Goal: Task Accomplishment & Management: Manage account settings

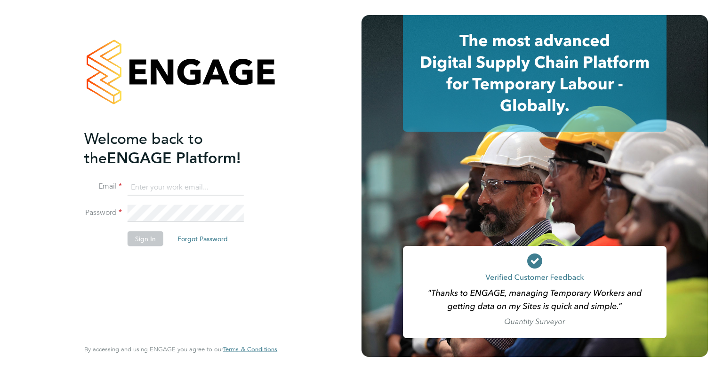
click at [159, 190] on input at bounding box center [186, 187] width 116 height 17
type input "danielle.harris@jdr.co.uk"
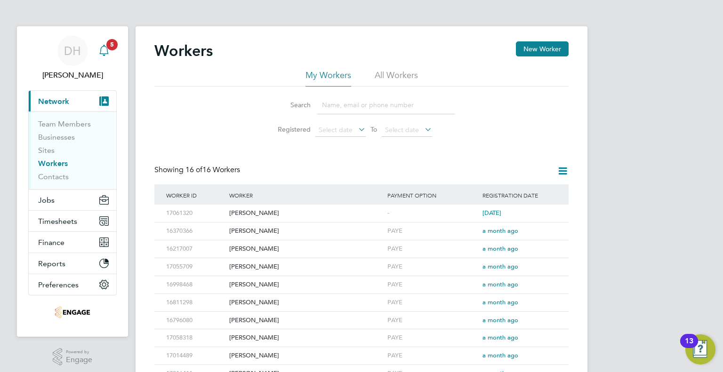
click at [112, 52] on div "Main navigation" at bounding box center [104, 50] width 19 height 19
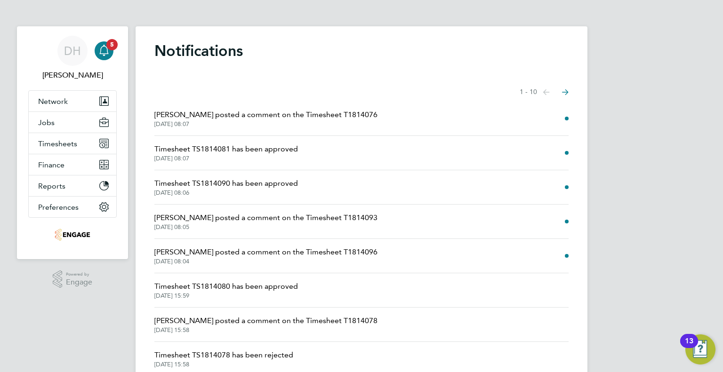
click at [437, 118] on li "Naomi Mutter posted a comment on the Timesheet T1814076 03 Sep 2025, 08:07" at bounding box center [361, 119] width 414 height 34
click at [194, 130] on li "Naomi Mutter posted a comment on the Timesheet T1814076 03 Sep 2025, 08:07" at bounding box center [361, 119] width 414 height 34
click at [196, 118] on span "Naomi Mutter posted a comment on the Timesheet T1814076" at bounding box center [265, 114] width 223 height 11
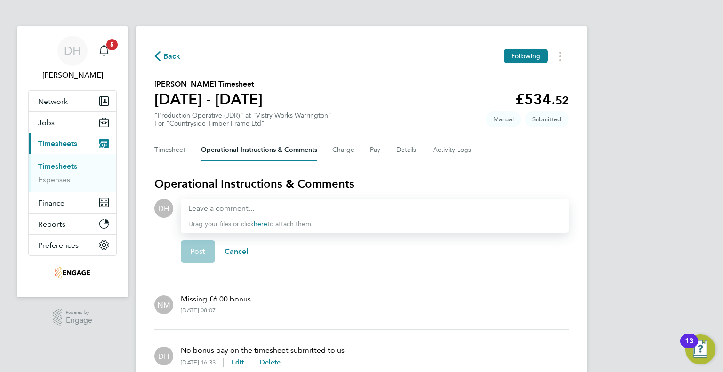
click at [168, 55] on span "Back" at bounding box center [171, 56] width 17 height 11
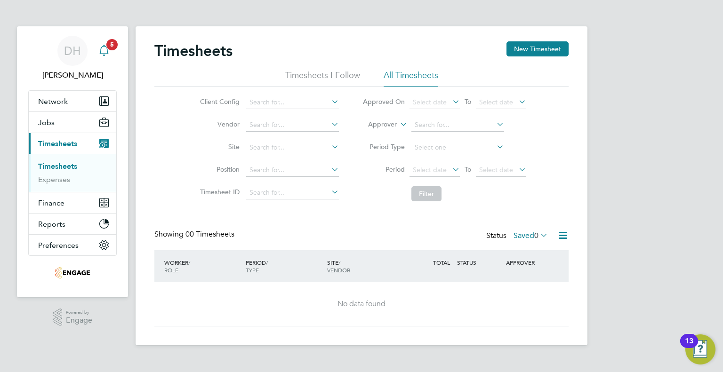
click at [102, 49] on icon "Main navigation" at bounding box center [103, 50] width 11 height 11
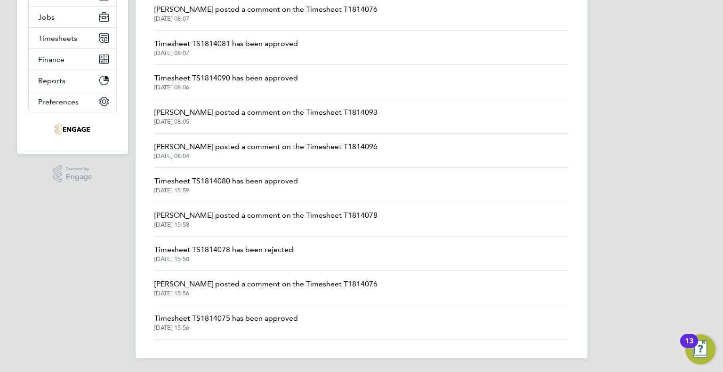
scroll to position [58, 0]
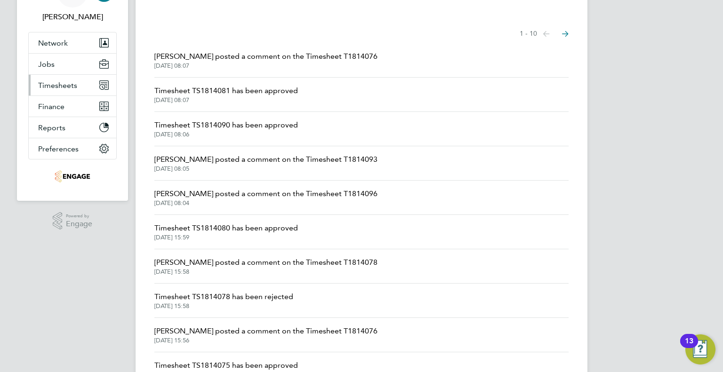
click at [48, 89] on button "Timesheets" at bounding box center [73, 85] width 88 height 21
click at [65, 81] on span "Timesheets" at bounding box center [57, 85] width 39 height 9
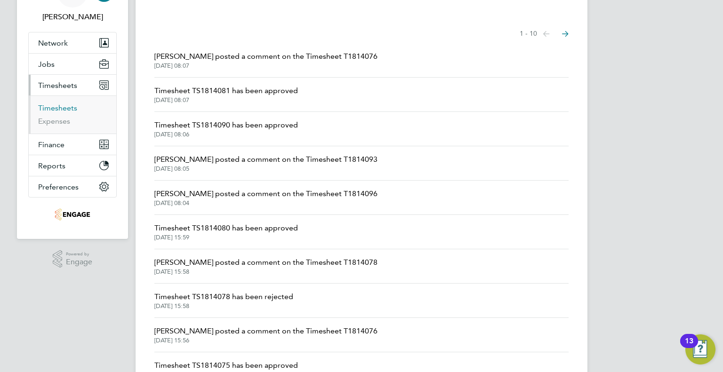
click at [54, 110] on link "Timesheets" at bounding box center [57, 108] width 39 height 9
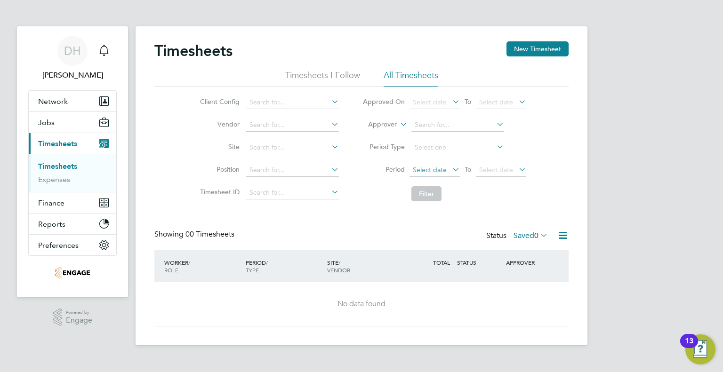
click at [433, 166] on span "Select date" at bounding box center [430, 170] width 34 height 8
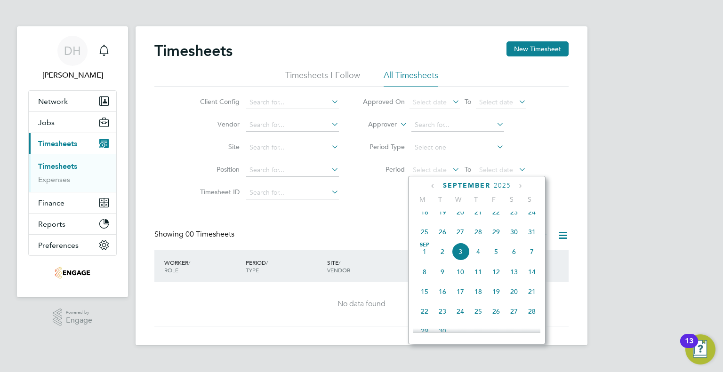
click at [425, 239] on span "25" at bounding box center [425, 232] width 18 height 18
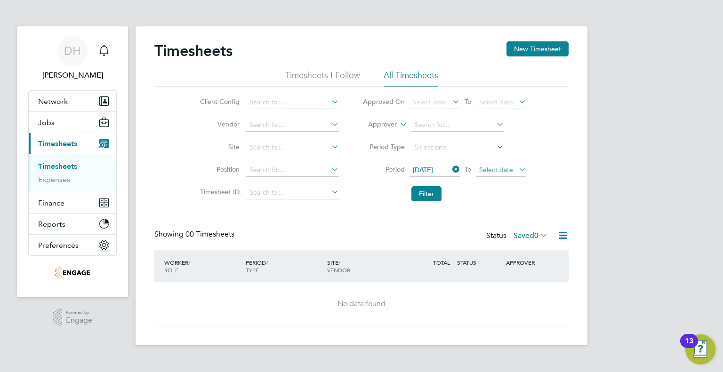
click at [501, 169] on span "Select date" at bounding box center [496, 170] width 34 height 8
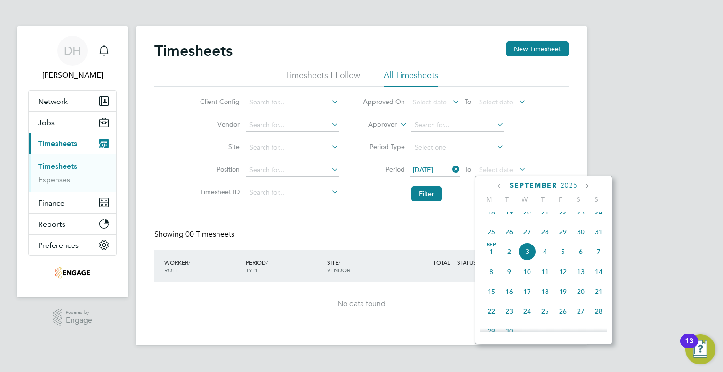
click at [599, 239] on span "31" at bounding box center [599, 232] width 18 height 18
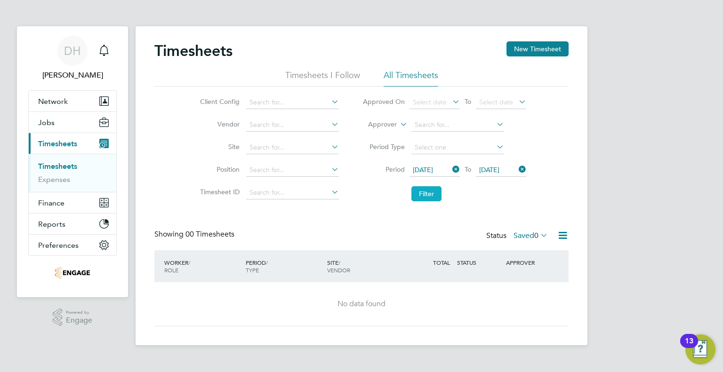
click at [415, 200] on button "Filter" at bounding box center [427, 193] width 30 height 15
click at [539, 239] on icon at bounding box center [539, 235] width 0 height 13
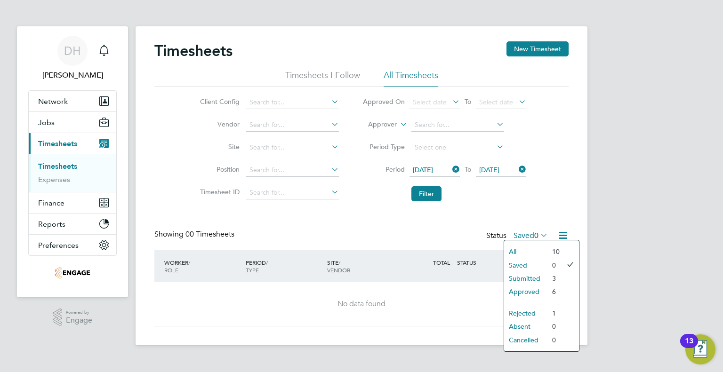
click at [539, 276] on li "Submitted" at bounding box center [525, 278] width 43 height 13
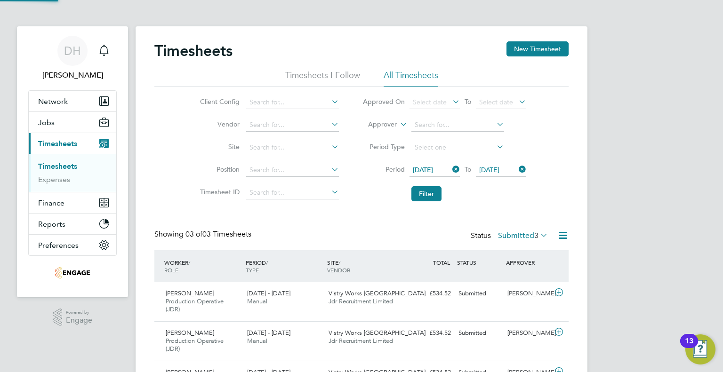
scroll to position [0, 0]
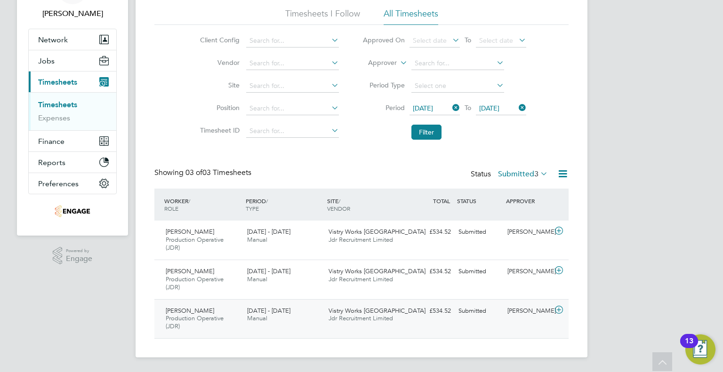
click at [525, 313] on div "[PERSON_NAME]" at bounding box center [528, 312] width 49 height 16
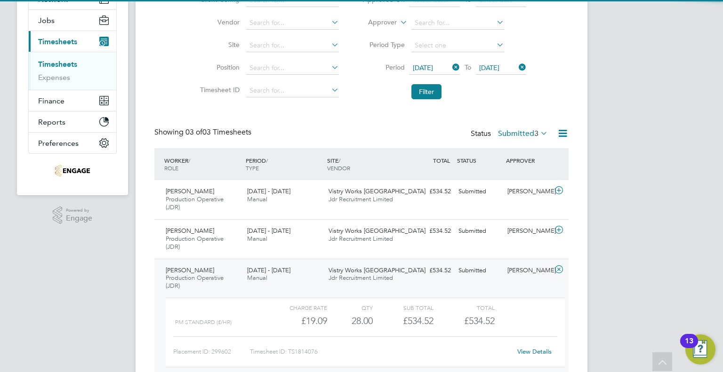
scroll to position [148, 0]
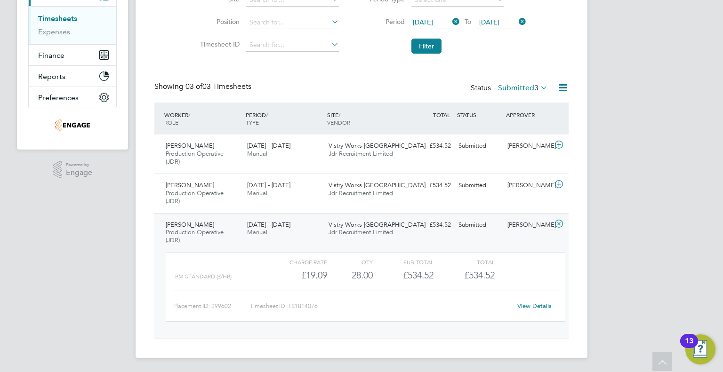
click at [544, 305] on link "View Details" at bounding box center [534, 306] width 34 height 8
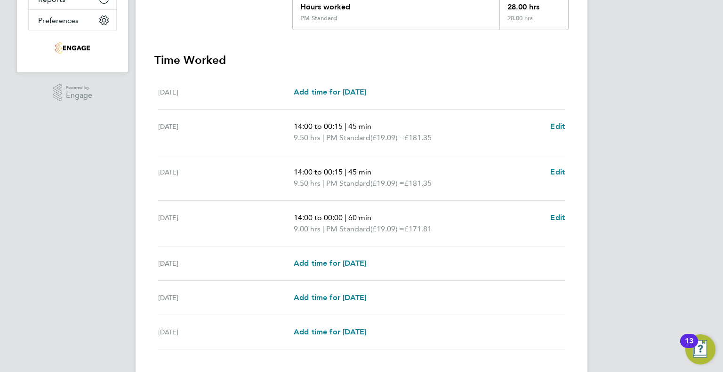
scroll to position [283, 0]
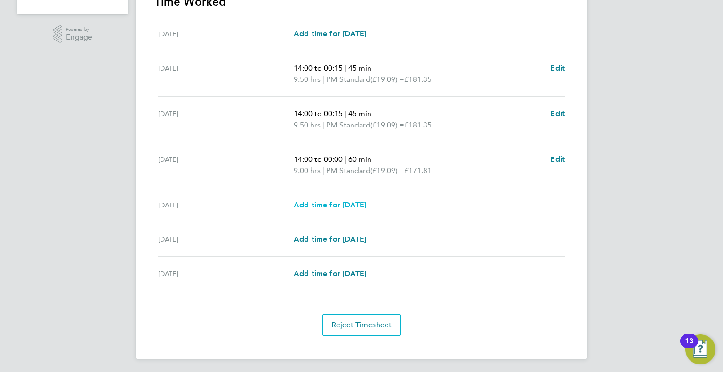
click at [321, 209] on span "Add time for Fri 29 Aug" at bounding box center [330, 205] width 73 height 9
select select "15"
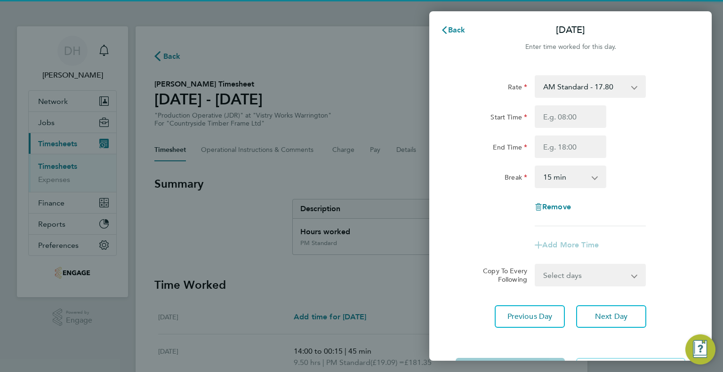
click at [559, 81] on select "AM Standard - 17.80 BONUS - 13.50 PM OT1 - 28.64 AM OT1 - 26.70 PM Standard - 1…" at bounding box center [585, 86] width 98 height 21
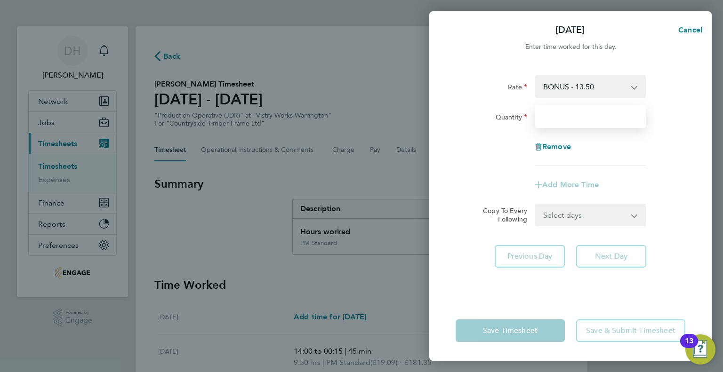
click at [556, 118] on input "Quantity" at bounding box center [590, 116] width 111 height 23
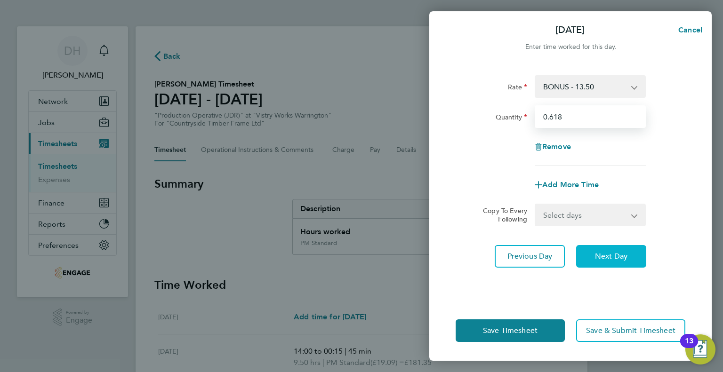
type input "0.618"
click at [590, 262] on button "Next Day" at bounding box center [611, 256] width 70 height 23
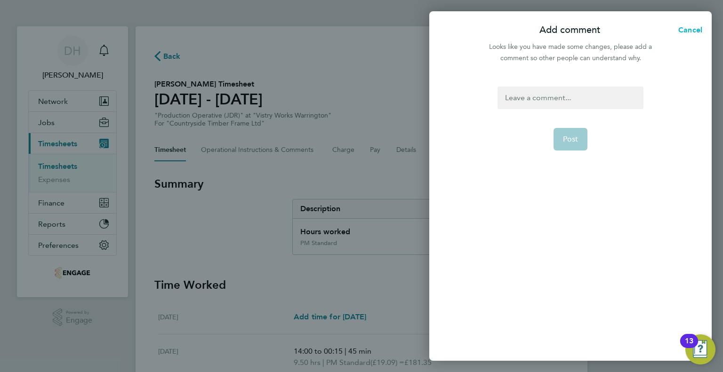
click at [678, 28] on span "Cancel" at bounding box center [689, 29] width 27 height 9
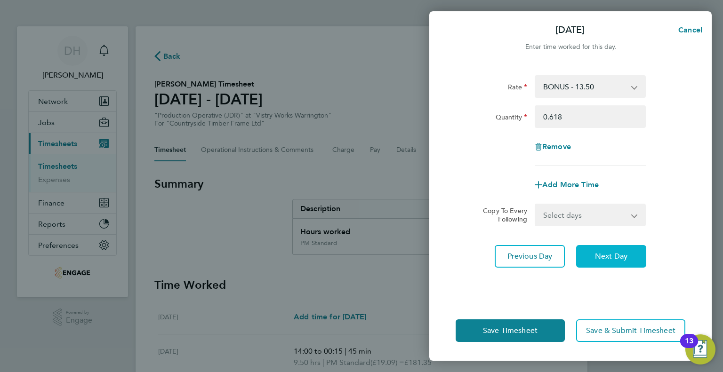
click at [602, 245] on button "Next Day" at bounding box center [611, 256] width 70 height 23
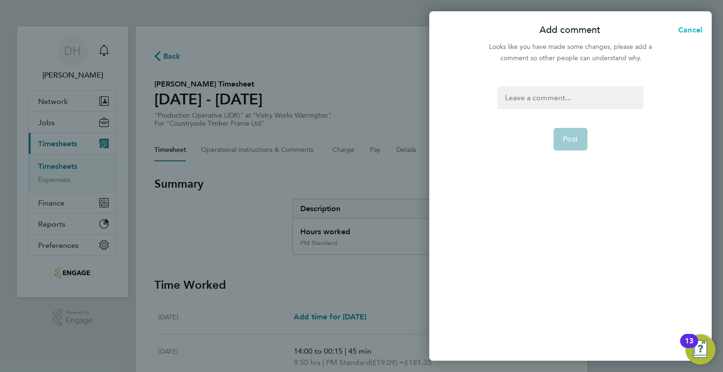
click at [694, 28] on span "Cancel" at bounding box center [689, 29] width 27 height 9
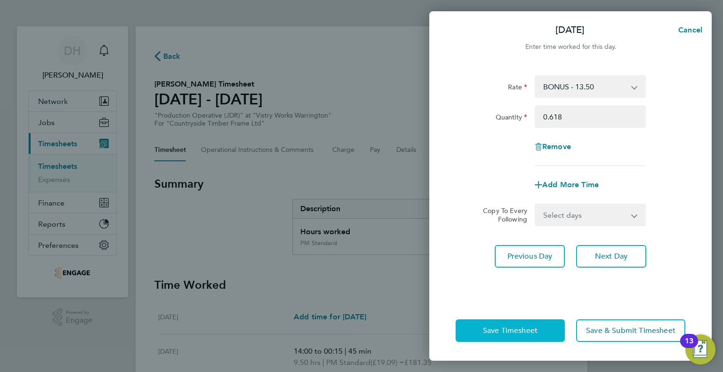
click at [492, 329] on span "Save Timesheet" at bounding box center [510, 330] width 55 height 9
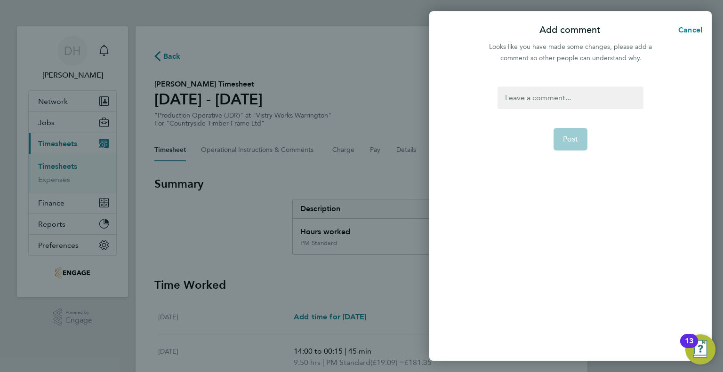
click at [531, 98] on div at bounding box center [570, 98] width 145 height 23
click at [567, 146] on button "Post" at bounding box center [571, 139] width 34 height 23
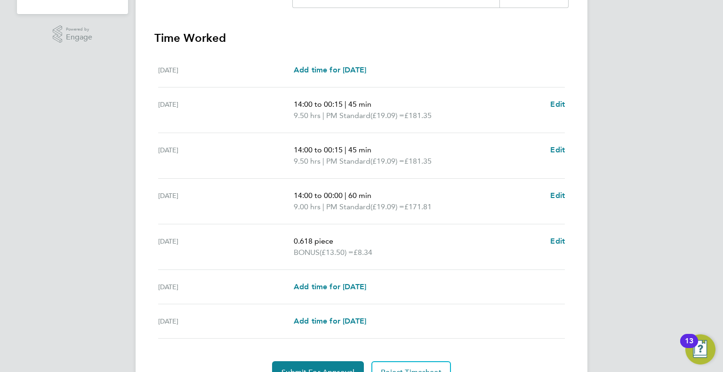
scroll to position [331, 0]
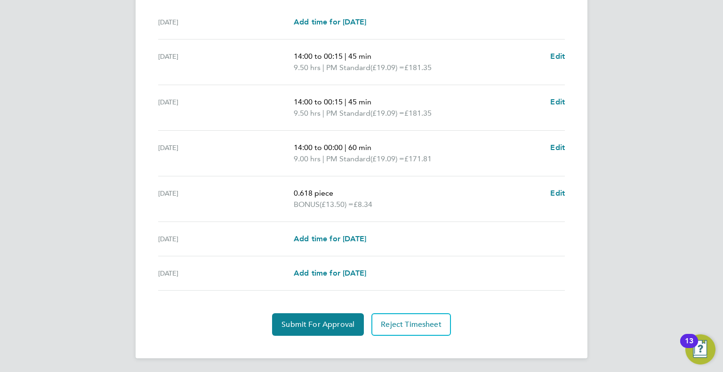
click at [320, 344] on div "Back Following Kacper Czarniecki's Timesheet 25 - 31 Aug 2025 £542. 86 "Product…" at bounding box center [362, 27] width 452 height 664
click at [321, 331] on button "Submit For Approval" at bounding box center [318, 325] width 92 height 23
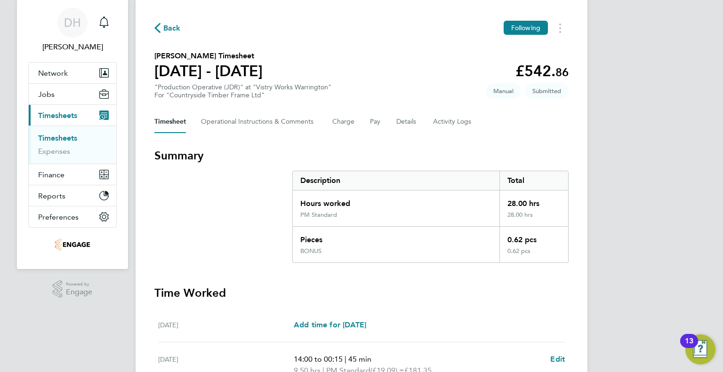
scroll to position [0, 0]
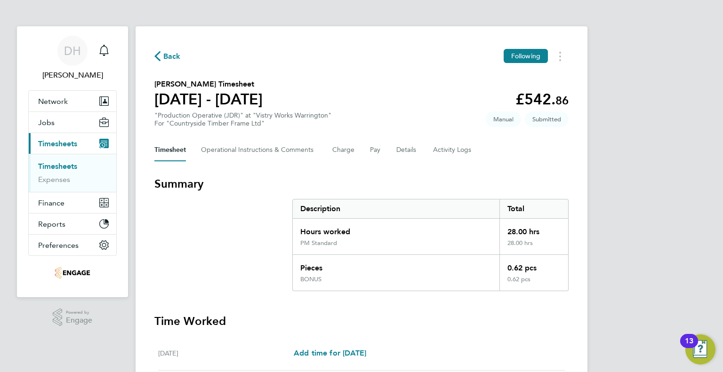
click at [162, 60] on span "Back" at bounding box center [167, 55] width 26 height 9
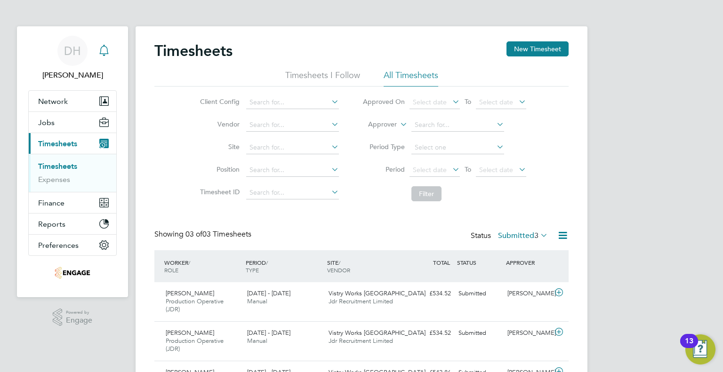
click at [107, 51] on icon "Main navigation" at bounding box center [103, 50] width 11 height 11
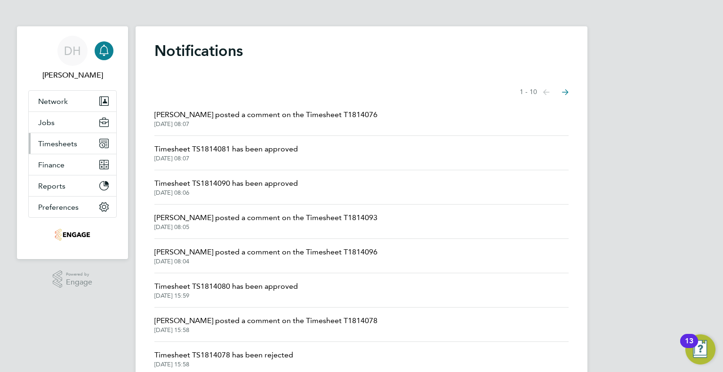
click at [47, 137] on button "Timesheets" at bounding box center [73, 143] width 88 height 21
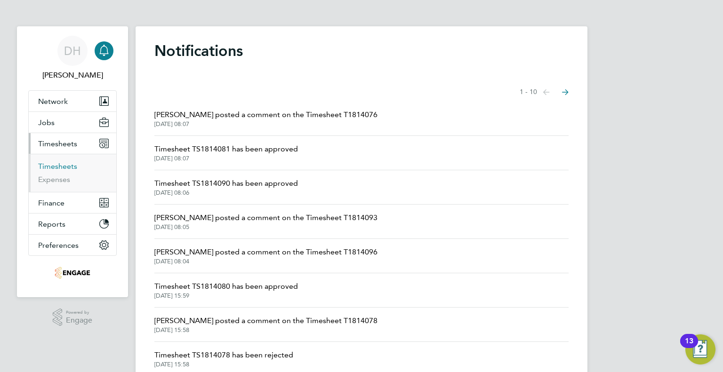
click at [47, 166] on link "Timesheets" at bounding box center [57, 166] width 39 height 9
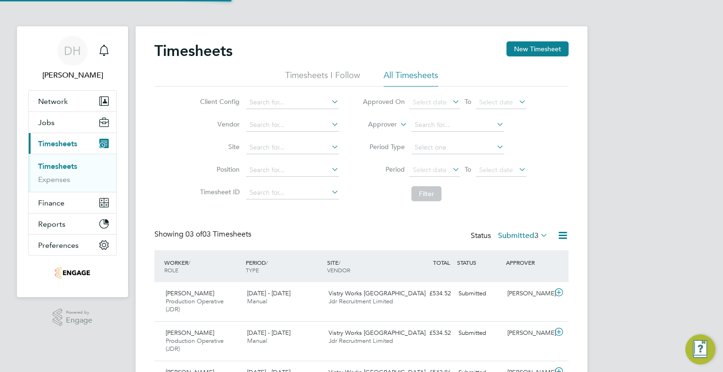
scroll to position [32, 82]
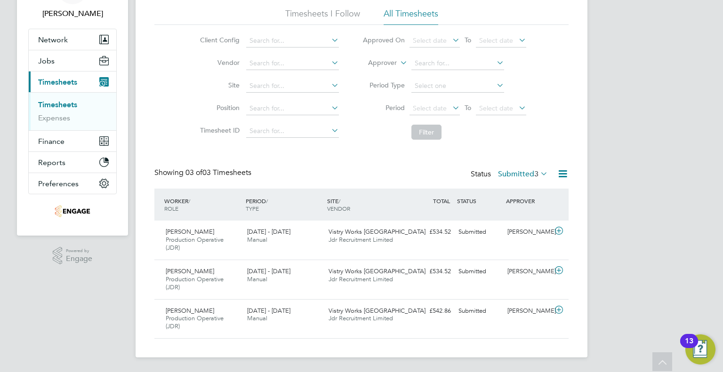
click at [522, 177] on label "Submitted 3" at bounding box center [523, 174] width 50 height 9
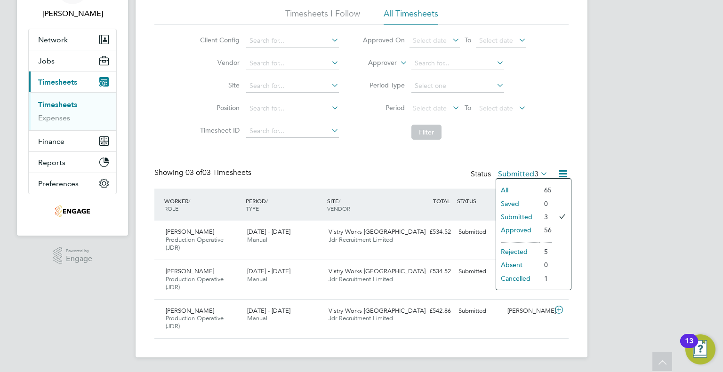
click at [522, 224] on li "Approved" at bounding box center [517, 230] width 43 height 13
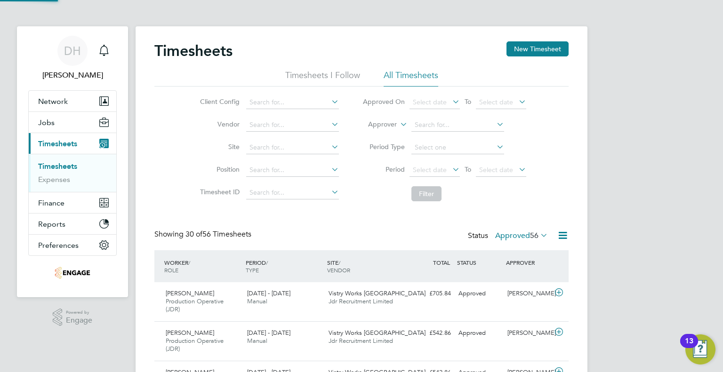
scroll to position [5, 5]
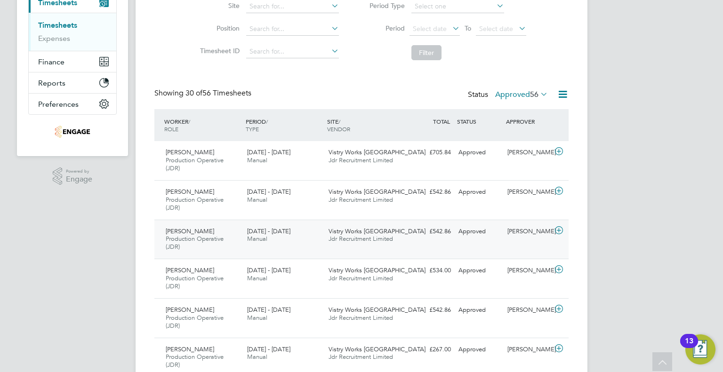
click at [538, 231] on div "Naomi Mutter" at bounding box center [528, 232] width 49 height 16
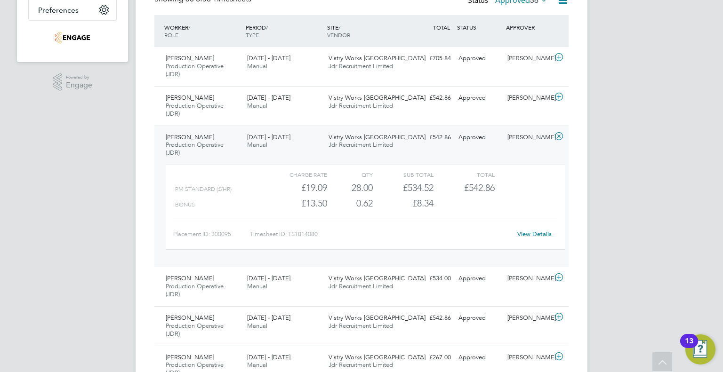
click at [524, 235] on link "View Details" at bounding box center [534, 234] width 34 height 8
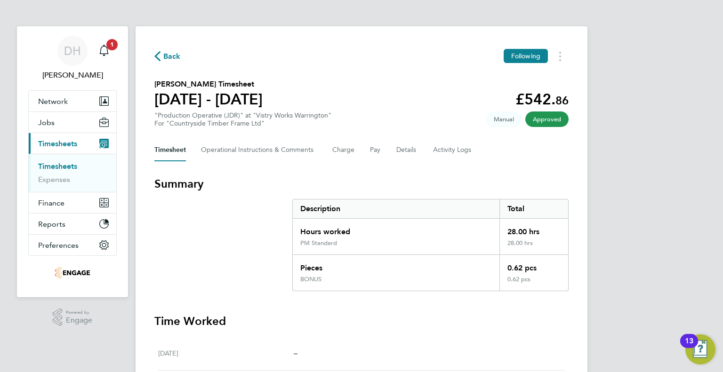
click at [168, 59] on span "Back" at bounding box center [171, 56] width 17 height 11
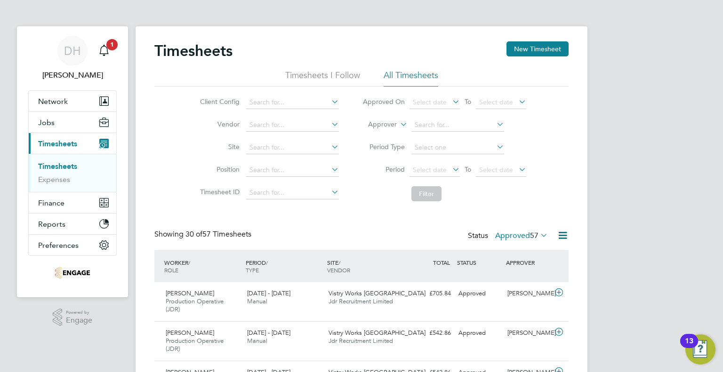
click at [531, 246] on div "Showing 30 of 57 Timesheets Status Approved 57" at bounding box center [361, 240] width 414 height 21
click at [527, 237] on label "Approved 57" at bounding box center [521, 235] width 53 height 9
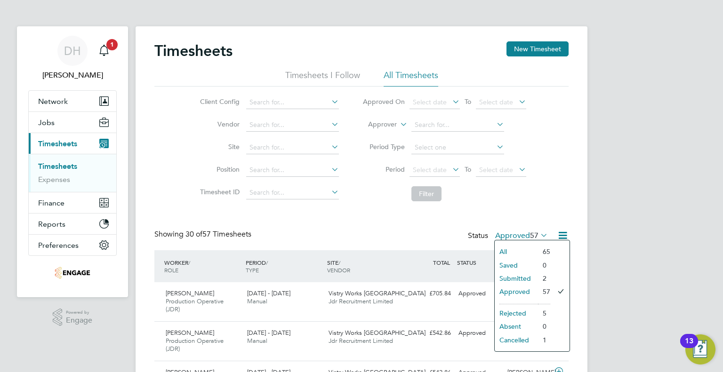
click at [514, 275] on li "Submitted" at bounding box center [516, 278] width 43 height 13
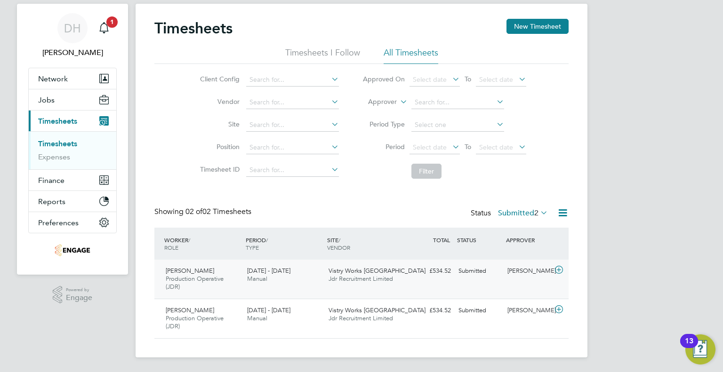
click at [556, 266] on icon at bounding box center [559, 270] width 12 height 8
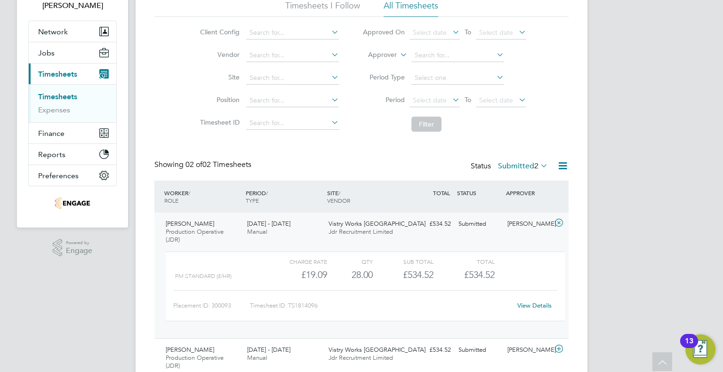
click at [527, 305] on link "View Details" at bounding box center [534, 306] width 34 height 8
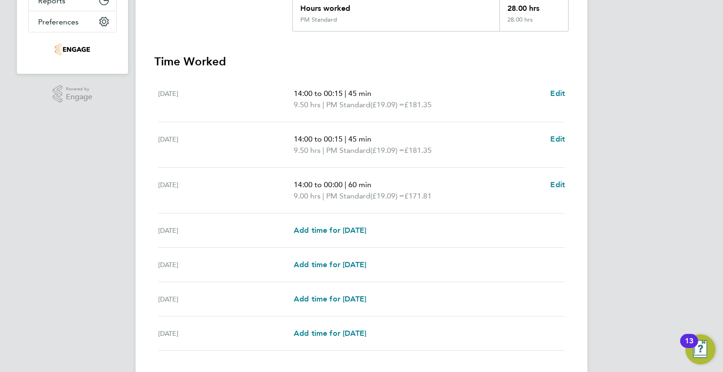
scroll to position [235, 0]
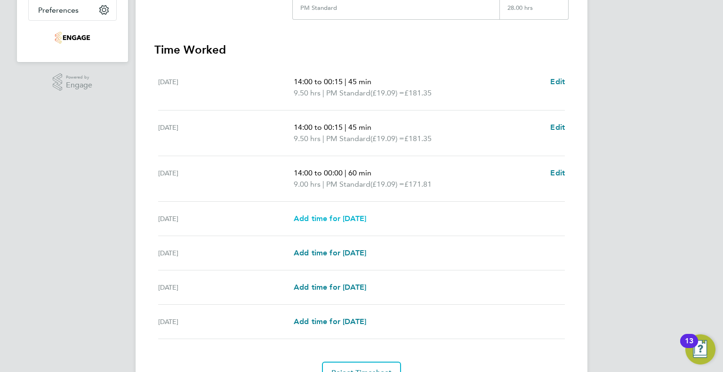
click at [303, 222] on span "Add time for [DATE]" at bounding box center [330, 218] width 73 height 9
select select "15"
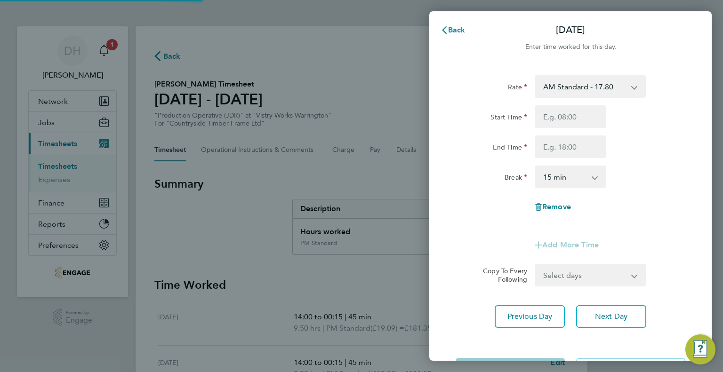
click at [565, 97] on select "AM Standard - 17.80 BONUS - 13.50 PM OT1 - 28.64 AM OT2 - 35.60 AM OT1 - 26.70 …" at bounding box center [585, 86] width 98 height 21
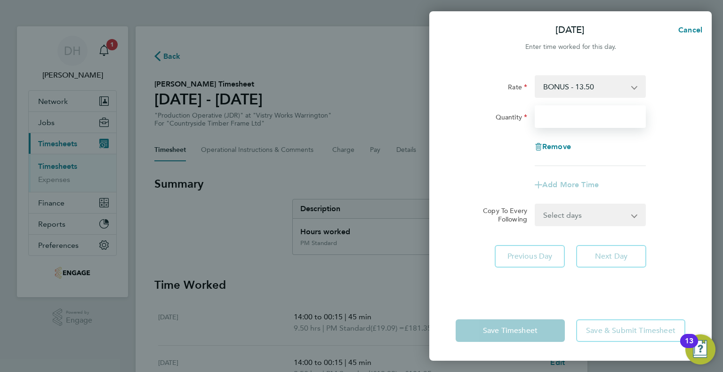
drag, startPoint x: 565, startPoint y: 97, endPoint x: 564, endPoint y: 115, distance: 17.9
click at [564, 115] on input "Quantity" at bounding box center [590, 116] width 111 height 23
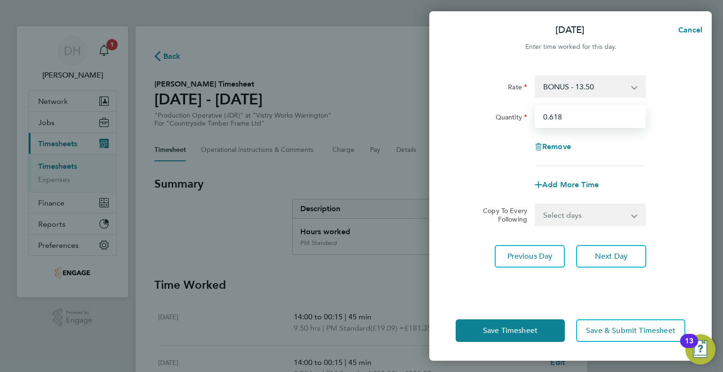
type input "0.618"
click at [569, 212] on select "Select days Day Weekend (Sat-Sun) [DATE] [DATE] [DATE]" at bounding box center [585, 215] width 99 height 21
click at [433, 223] on div "Rate BONUS - 13.50 AM Standard - 17.80 PM OT1 - 28.64 AM OT2 - 35.60 AM OT1 - 2…" at bounding box center [570, 182] width 283 height 237
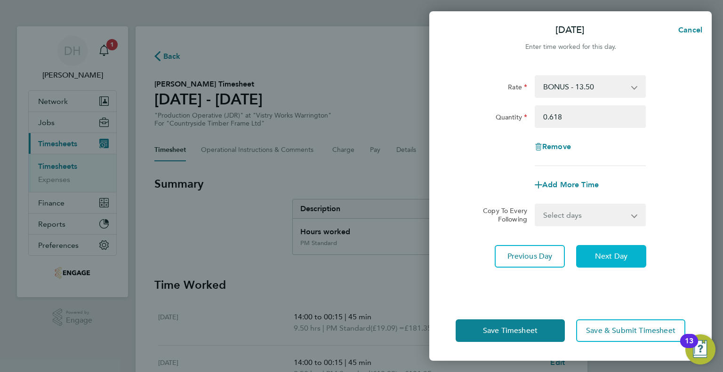
click at [623, 263] on button "Next Day" at bounding box center [611, 256] width 70 height 23
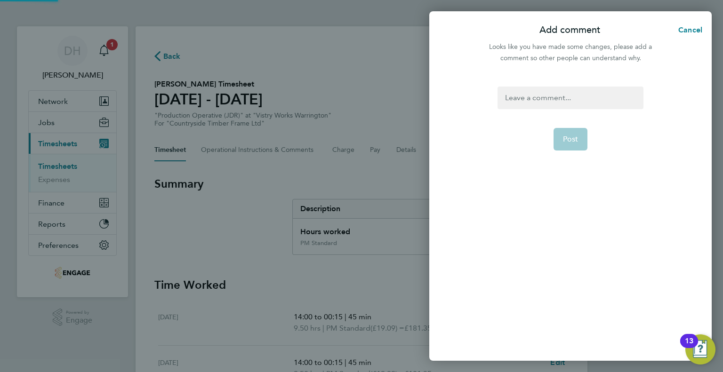
click at [522, 99] on div at bounding box center [570, 98] width 145 height 23
click at [577, 140] on span "Post" at bounding box center [571, 139] width 16 height 9
select select "15"
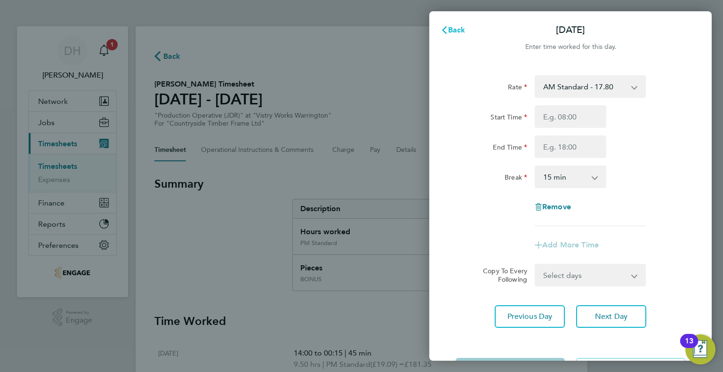
click at [459, 26] on span "Back" at bounding box center [456, 29] width 17 height 9
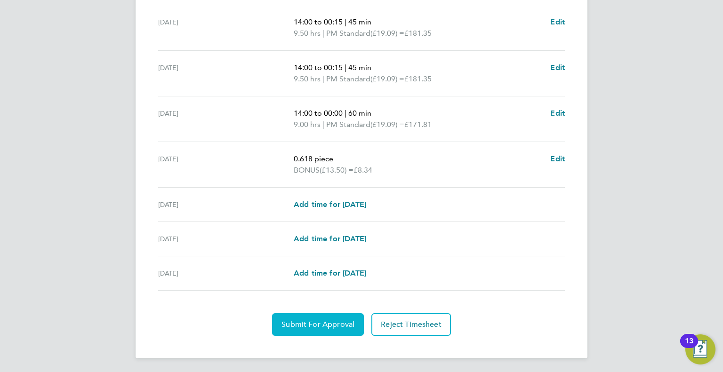
click at [321, 331] on button "Submit For Approval" at bounding box center [318, 325] width 92 height 23
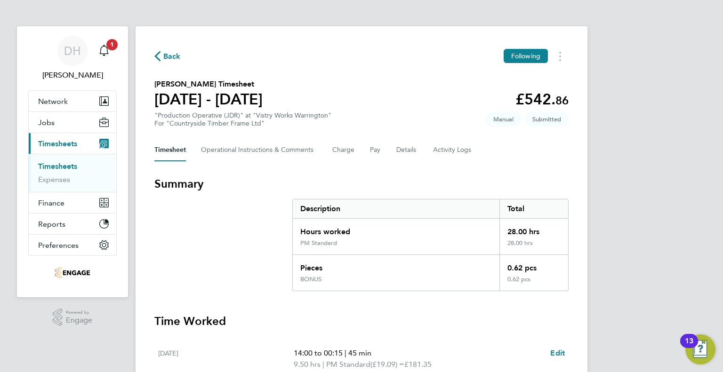
click at [170, 49] on div "Back Following" at bounding box center [361, 56] width 414 height 15
click at [170, 59] on span "Back" at bounding box center [171, 56] width 17 height 11
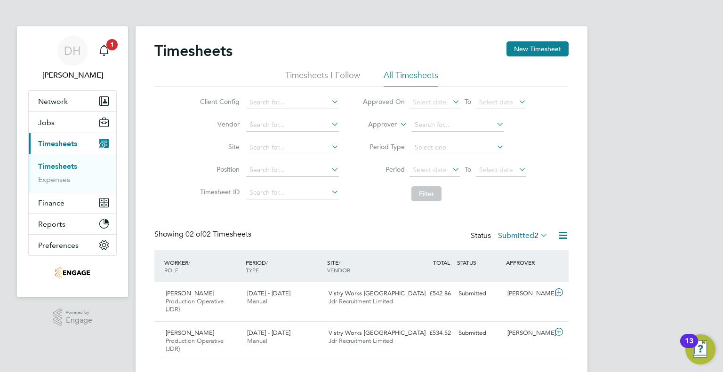
scroll to position [23, 0]
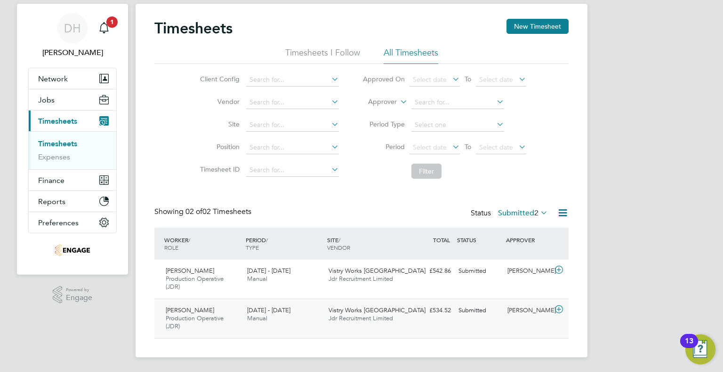
click at [521, 308] on div "Naomi Mutter" at bounding box center [528, 311] width 49 height 16
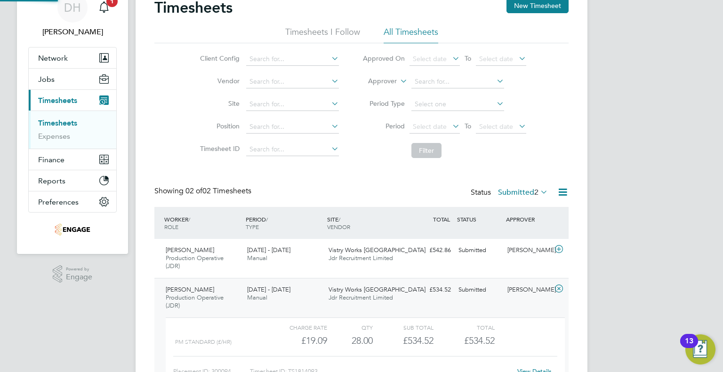
scroll to position [109, 0]
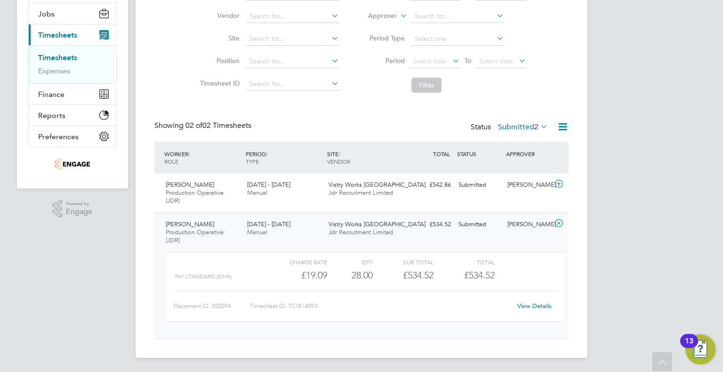
click at [539, 308] on link "View Details" at bounding box center [534, 306] width 34 height 8
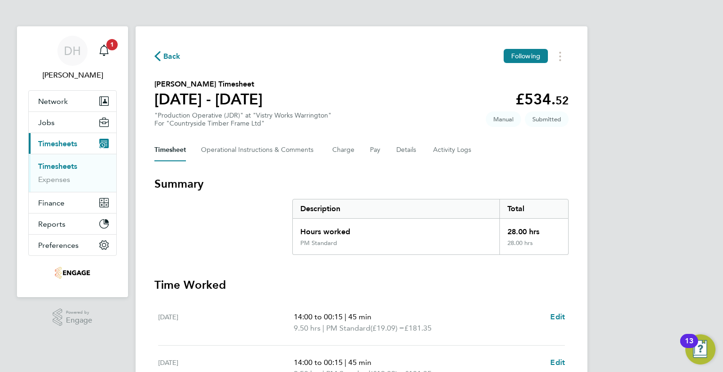
scroll to position [188, 0]
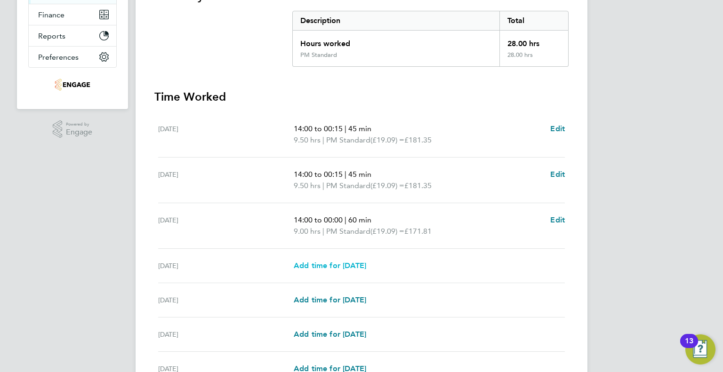
click at [325, 263] on span "Add time for [DATE]" at bounding box center [330, 265] width 73 height 9
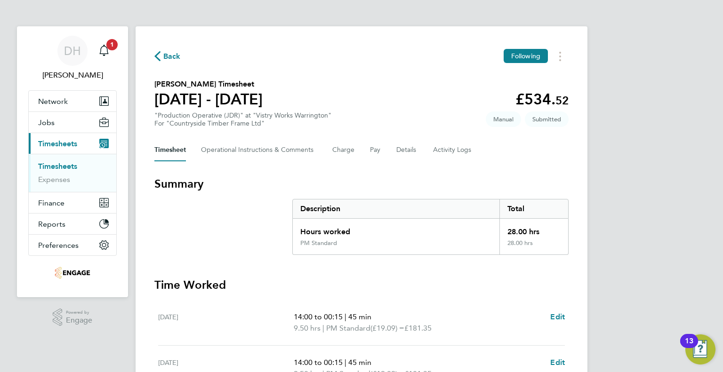
select select "15"
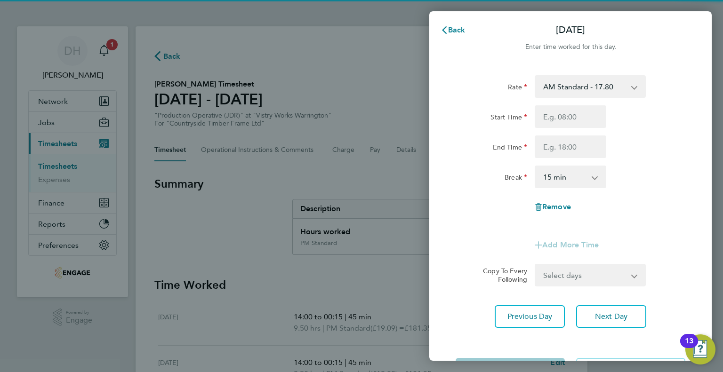
click at [598, 89] on select "AM Standard - 17.80 AM OT1 - 26.70 AM OT2 - 35.60 PM OT2 - 38.18 PM OT1 - 28.64…" at bounding box center [585, 86] width 98 height 21
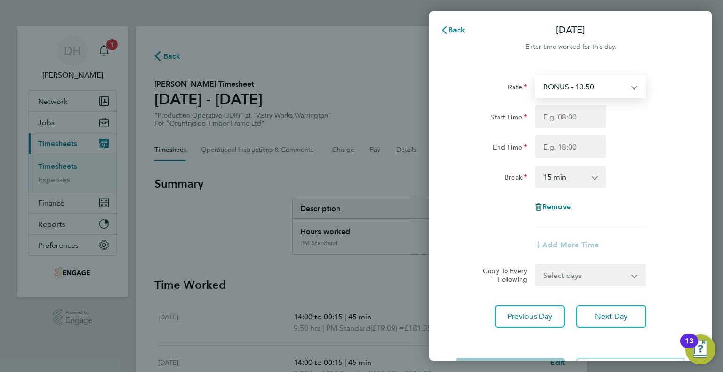
select select "15"
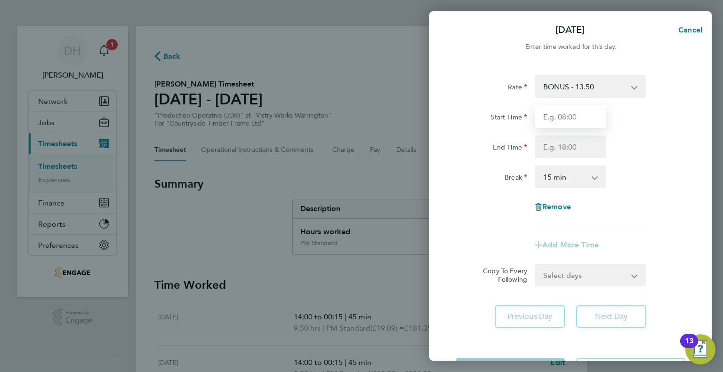
click at [553, 120] on input "Start Time" at bounding box center [571, 116] width 72 height 23
click at [551, 80] on select "BONUS - 13.50 AM Standard - 17.80 AM OT1 - 26.70 AM OT2 - 35.60 PM OT2 - 38.18 …" at bounding box center [585, 86] width 98 height 21
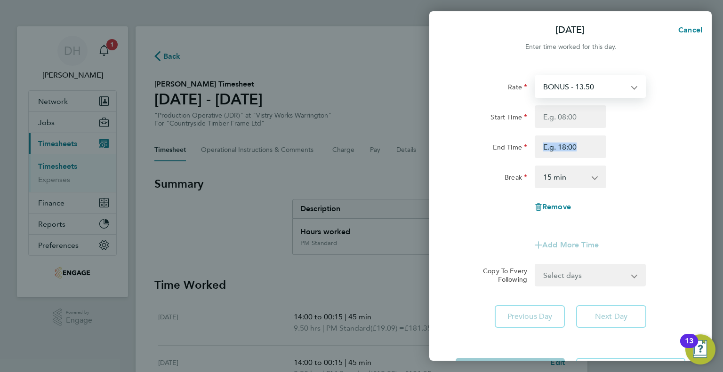
drag, startPoint x: 494, startPoint y: 157, endPoint x: 494, endPoint y: 171, distance: 14.1
click at [494, 168] on app-timesheet-line-hourly "Start Time End Time Break 0 min 15 min 30 min 45 min 60 min 75 min 90 min" at bounding box center [571, 146] width 230 height 83
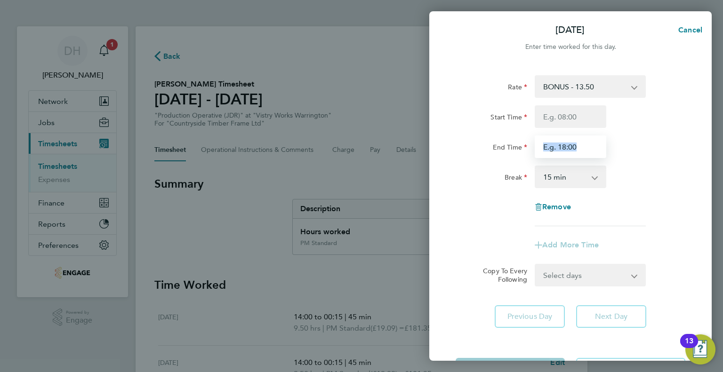
click at [541, 148] on input "End Time" at bounding box center [571, 147] width 72 height 23
click at [501, 184] on div "Break" at bounding box center [492, 175] width 72 height 19
click at [684, 27] on span "Cancel" at bounding box center [689, 29] width 27 height 9
select select "15"
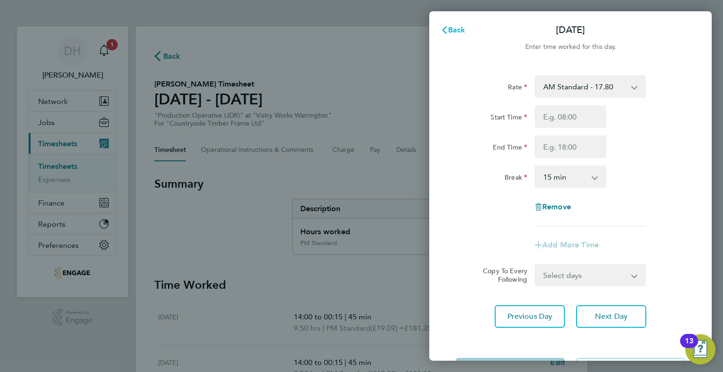
click at [452, 29] on span "Back" at bounding box center [456, 29] width 17 height 9
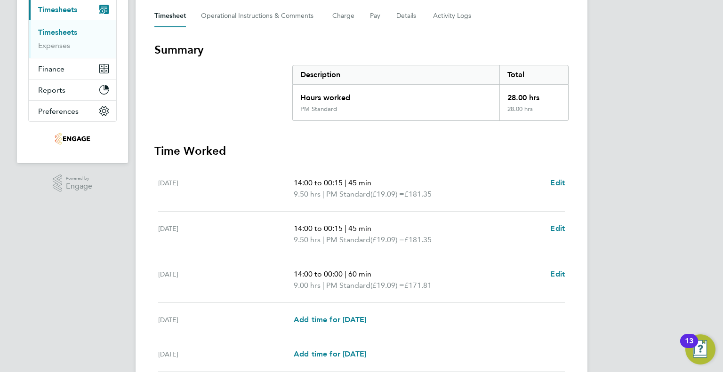
scroll to position [188, 0]
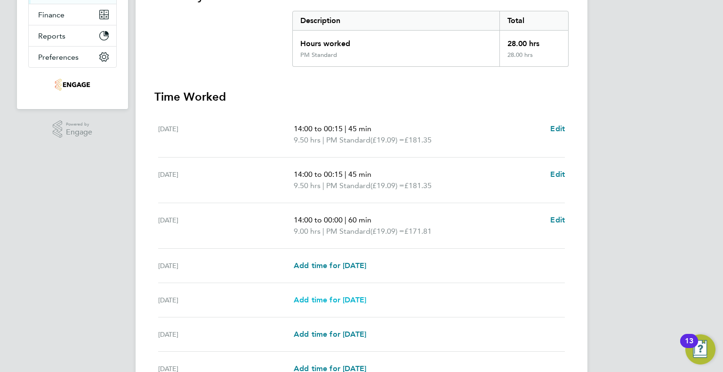
click at [306, 303] on span "Add time for [DATE]" at bounding box center [330, 300] width 73 height 9
select select "15"
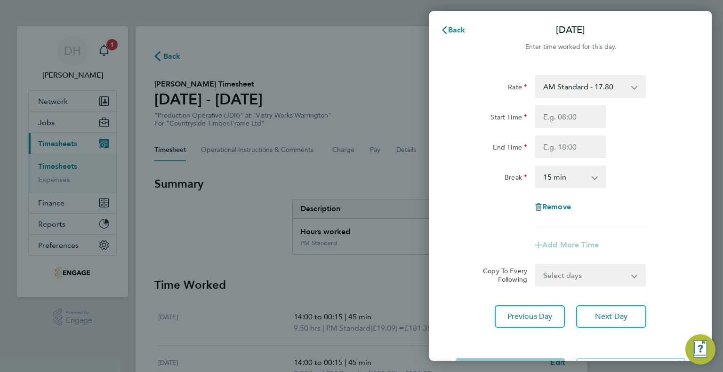
click at [572, 87] on select "AM Standard - 17.80 AM OT1 - 26.70 AM OT2 - 35.60 PM OT2 - 38.18 PM OT1 - 28.64…" at bounding box center [585, 86] width 98 height 21
select select "15"
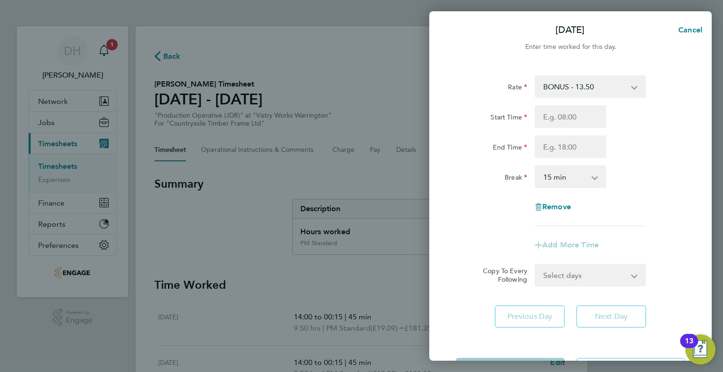
click at [487, 200] on div "Remove" at bounding box center [570, 207] width 237 height 23
click at [696, 28] on span "Cancel" at bounding box center [689, 29] width 27 height 9
select select "15"
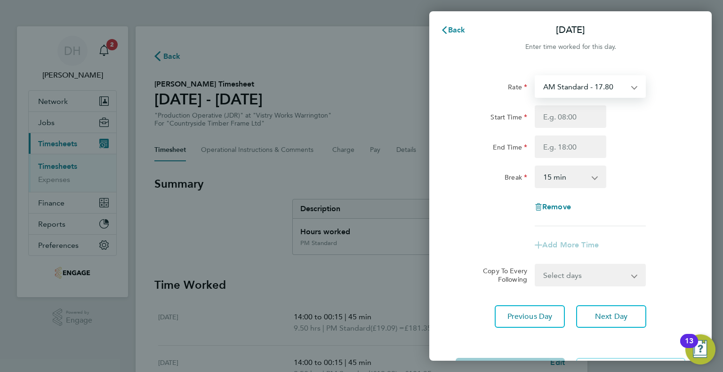
click at [561, 88] on select "AM Standard - 17.80 AM OT1 - 26.70 AM OT2 - 35.60 PM OT2 - 38.18 PM OT1 - 28.64…" at bounding box center [585, 86] width 98 height 21
select select "15"
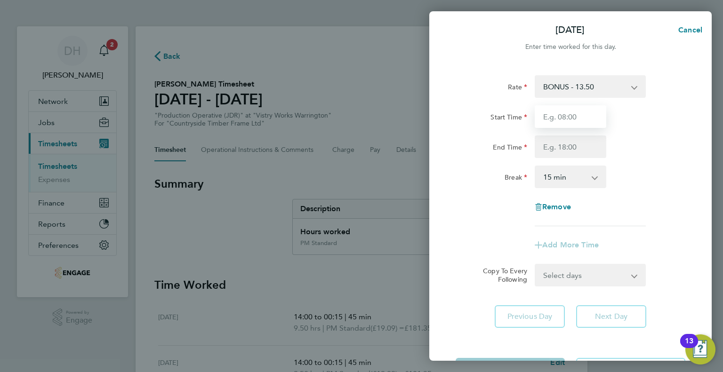
click at [551, 128] on input "Start Time" at bounding box center [571, 116] width 72 height 23
click at [695, 32] on span "Cancel" at bounding box center [689, 29] width 27 height 9
select select "15"
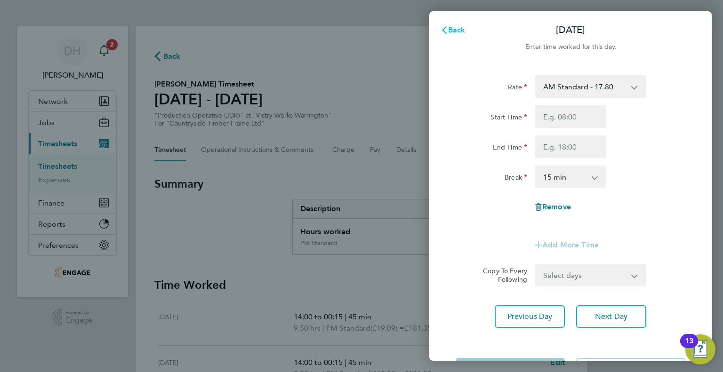
click at [462, 31] on span "Back" at bounding box center [456, 29] width 17 height 9
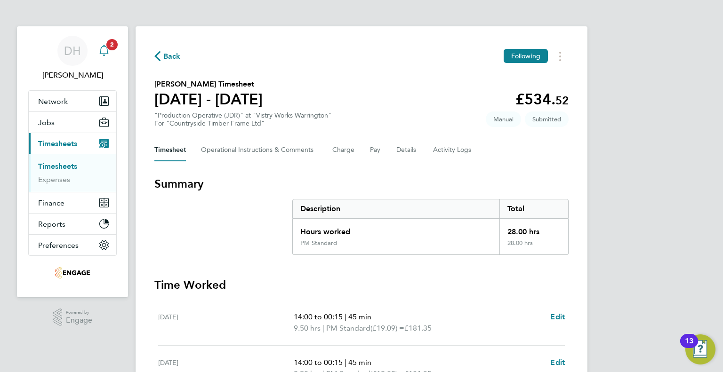
click at [111, 47] on span "2" at bounding box center [111, 44] width 11 height 11
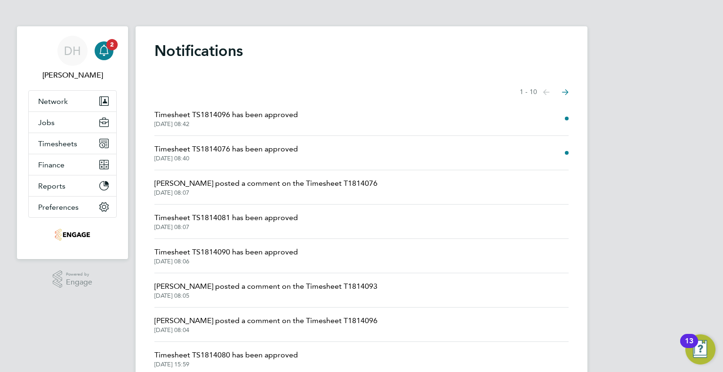
click at [257, 121] on span "03 Sep 2025, 08:42" at bounding box center [226, 125] width 144 height 8
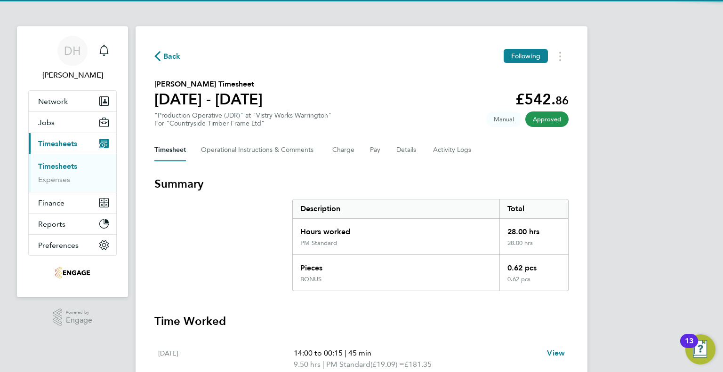
click at [152, 58] on div "Back Following Keith Highcock's Timesheet 26 Aug - 01 Sept 2025 £542. 86 "Produ…" at bounding box center [362, 335] width 452 height 619
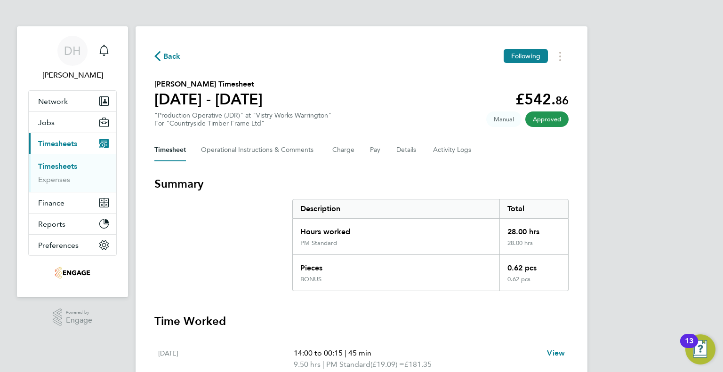
click at [167, 59] on span "Back" at bounding box center [171, 56] width 17 height 11
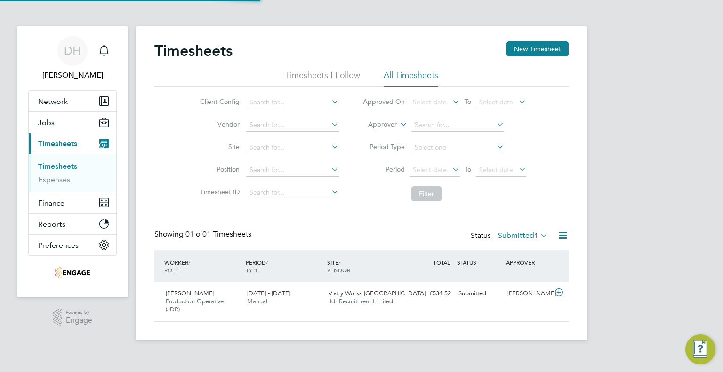
scroll to position [24, 82]
click at [118, 52] on app-nav-sections-wrapper "DH Danielle Harris Notifications Applications: Network Team Members Businesses …" at bounding box center [72, 161] width 111 height 271
click at [107, 55] on icon "Main navigation" at bounding box center [103, 50] width 11 height 11
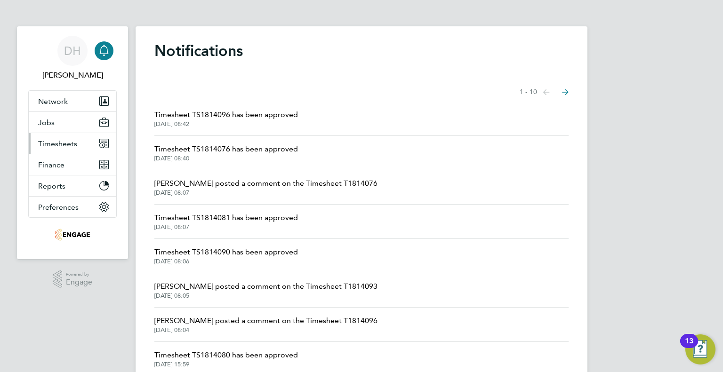
click at [42, 149] on button "Timesheets" at bounding box center [73, 143] width 88 height 21
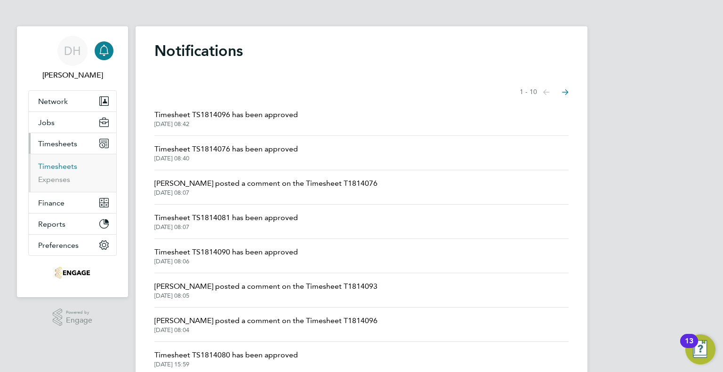
click at [45, 162] on link "Timesheets" at bounding box center [57, 166] width 39 height 9
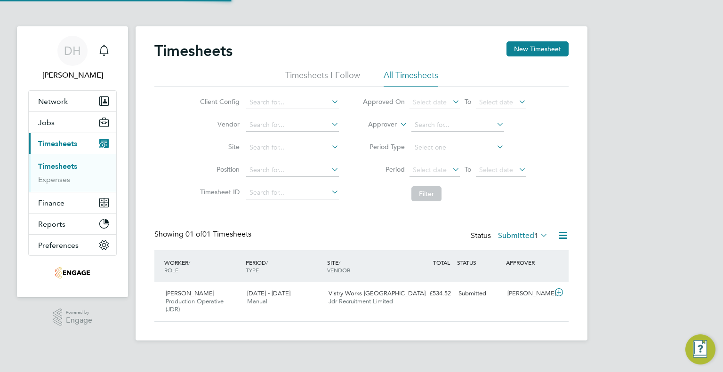
scroll to position [24, 82]
click at [540, 290] on div "Naomi Mutter" at bounding box center [528, 294] width 49 height 16
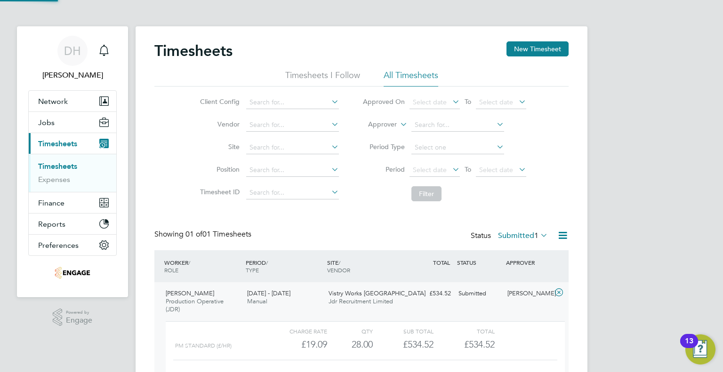
scroll to position [69, 0]
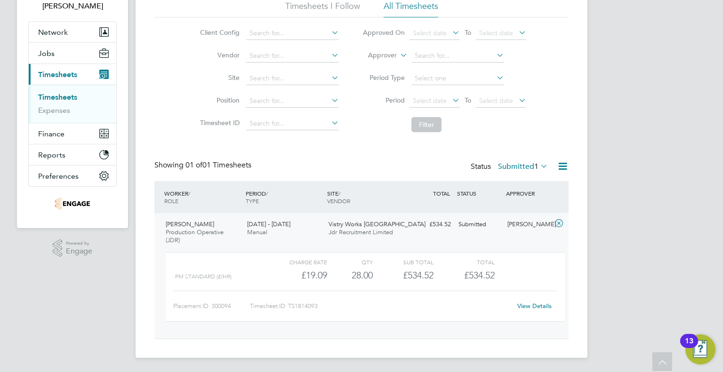
click at [535, 304] on link "View Details" at bounding box center [534, 306] width 34 height 8
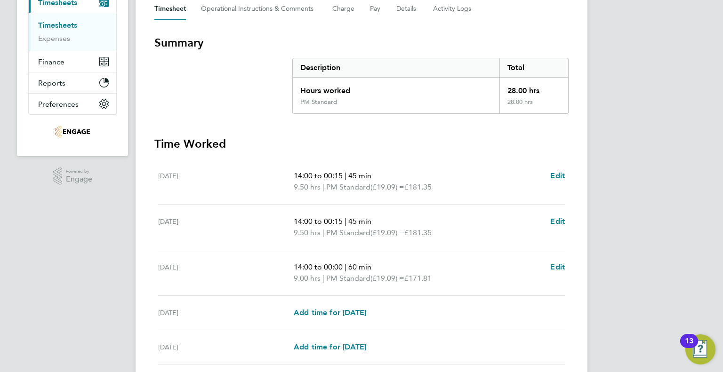
scroll to position [188, 0]
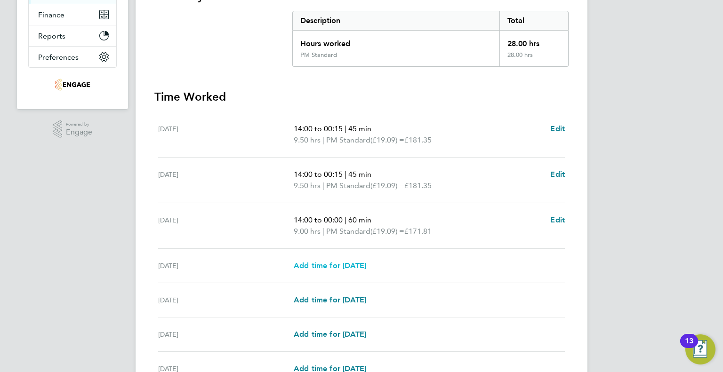
click at [316, 269] on span "Add time for [DATE]" at bounding box center [330, 265] width 73 height 9
select select "15"
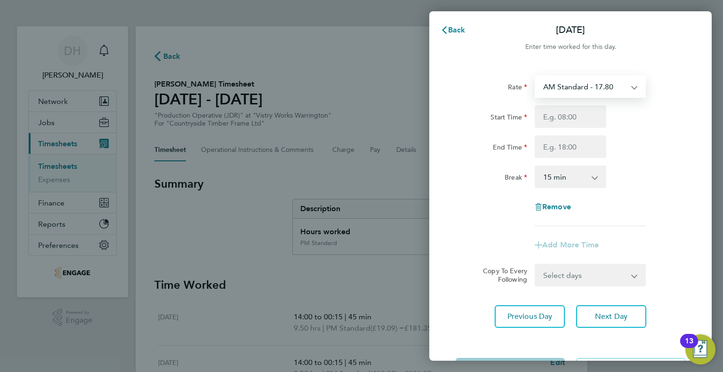
click at [565, 93] on select "AM Standard - 17.80 AM OT1 - 26.70 AM OT2 - 35.60 PM OT2 - 38.18 PM OT1 - 28.64…" at bounding box center [585, 86] width 98 height 21
select select "15"
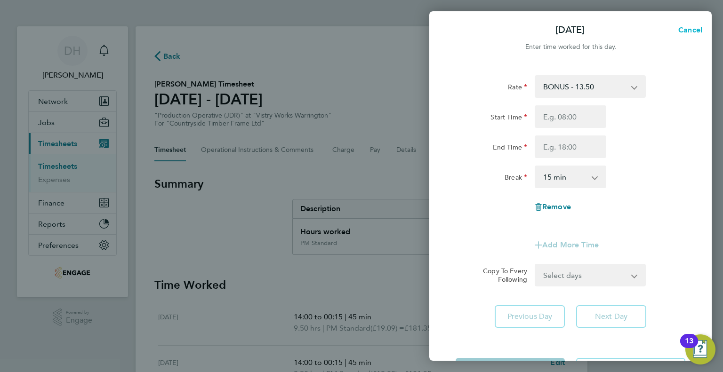
click at [678, 30] on span "Cancel" at bounding box center [689, 29] width 27 height 9
select select "15"
